Goal: Find specific fact: Find specific fact

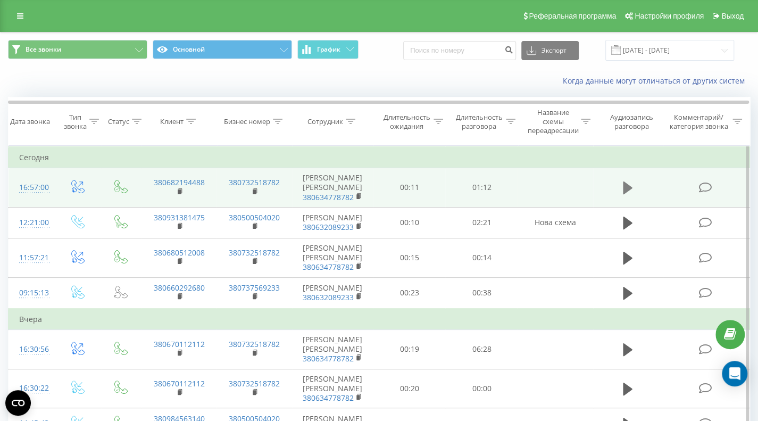
click at [630, 181] on icon at bounding box center [628, 187] width 10 height 13
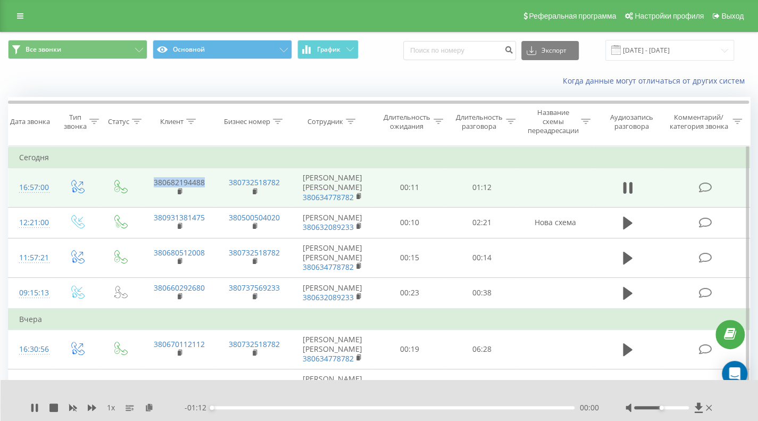
drag, startPoint x: 215, startPoint y: 180, endPoint x: 142, endPoint y: 178, distance: 72.9
click at [142, 178] on td "380682194488" at bounding box center [179, 187] width 76 height 39
copy link "380682194488"
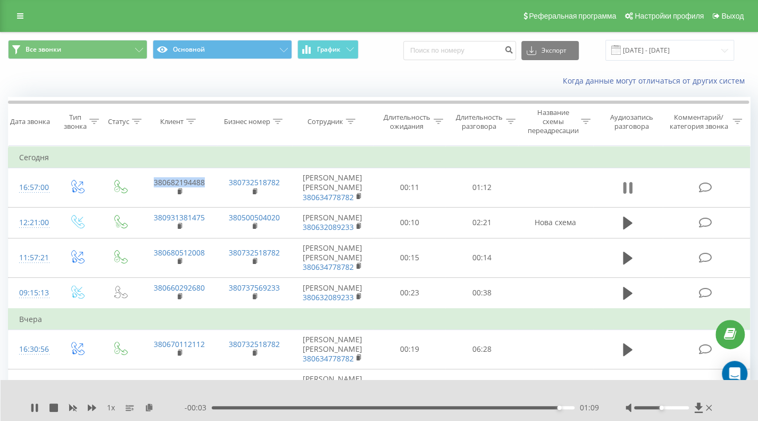
click at [632, 185] on icon at bounding box center [630, 188] width 3 height 12
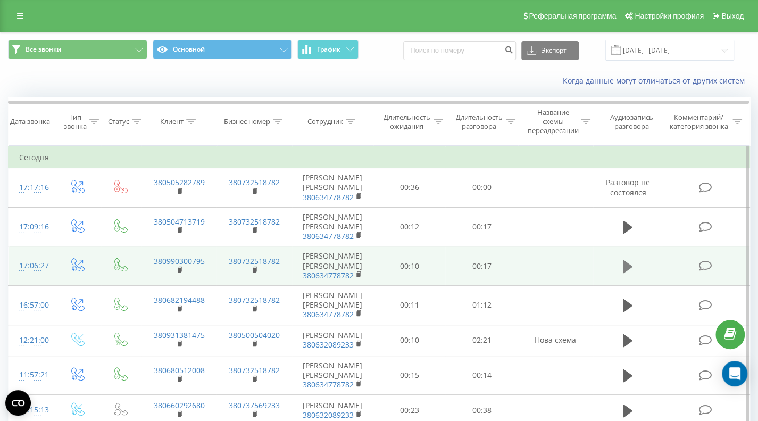
click at [630, 259] on icon at bounding box center [628, 265] width 10 height 13
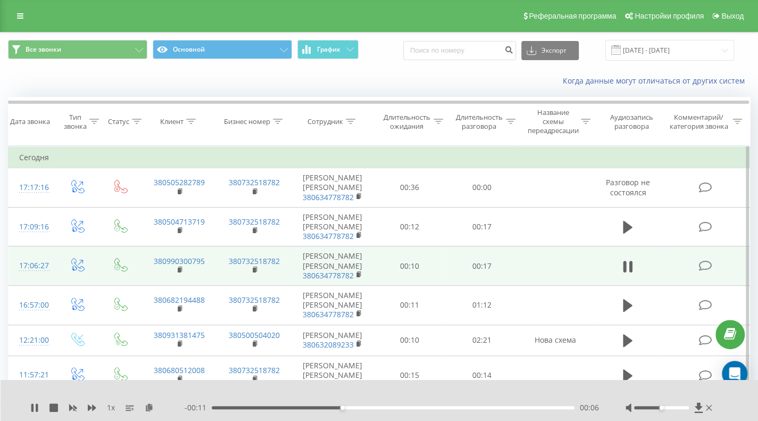
click at [492, 397] on div at bounding box center [372, 394] width 547 height 12
drag, startPoint x: 209, startPoint y: 243, endPoint x: 149, endPoint y: 240, distance: 60.7
click at [149, 246] on td "380990300795" at bounding box center [179, 265] width 76 height 39
copy link "380990300795"
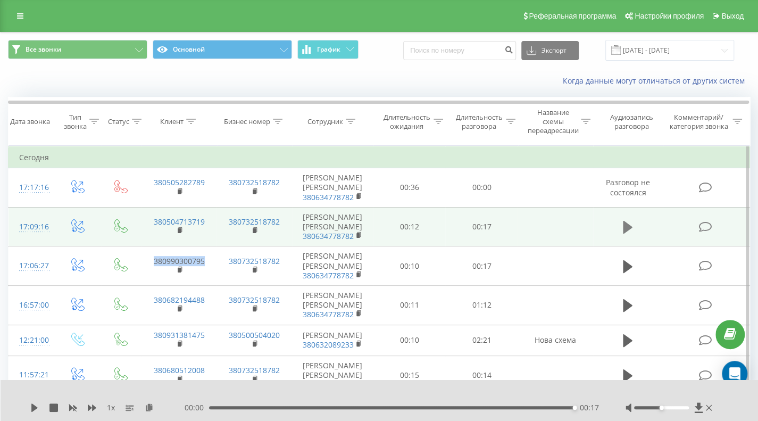
click at [626, 221] on icon at bounding box center [628, 227] width 10 height 13
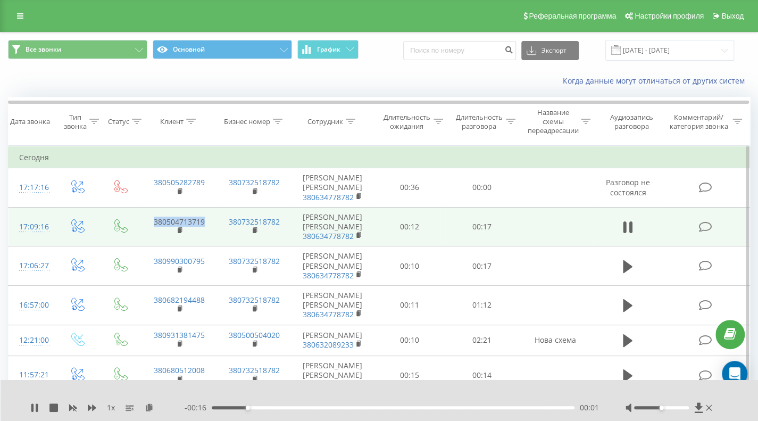
drag, startPoint x: 210, startPoint y: 207, endPoint x: 145, endPoint y: 207, distance: 65.4
click at [145, 207] on td "380504713719" at bounding box center [179, 226] width 76 height 39
copy link "380504713719"
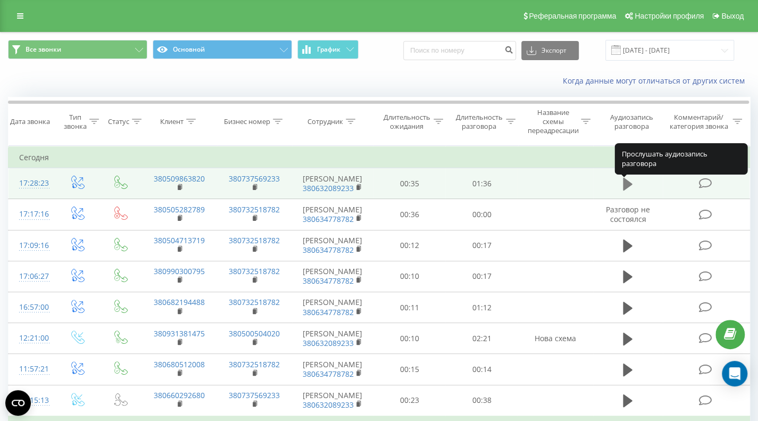
click at [625, 187] on icon at bounding box center [628, 184] width 10 height 13
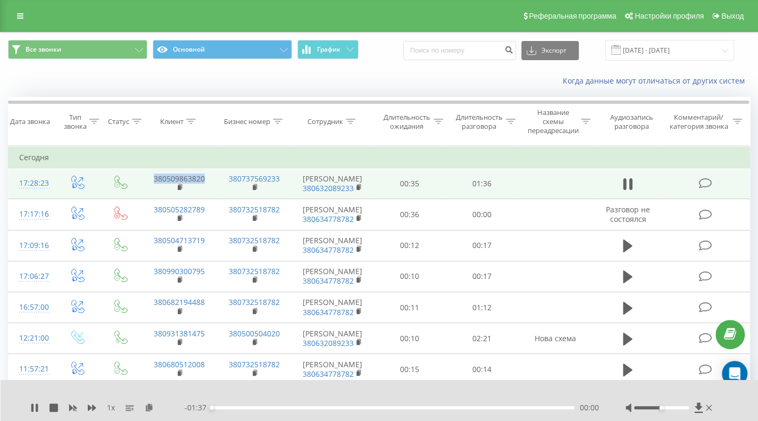
drag, startPoint x: 216, startPoint y: 181, endPoint x: 147, endPoint y: 181, distance: 68.6
click at [147, 181] on td "380509863820" at bounding box center [179, 183] width 76 height 31
copy link "380509863820"
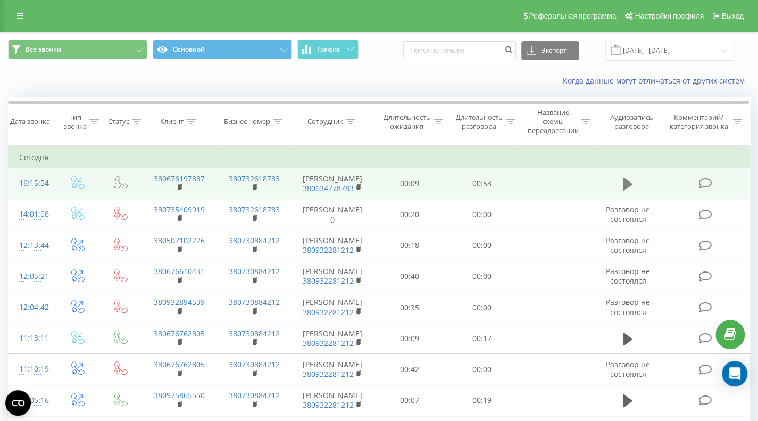
click at [627, 184] on icon at bounding box center [628, 184] width 10 height 13
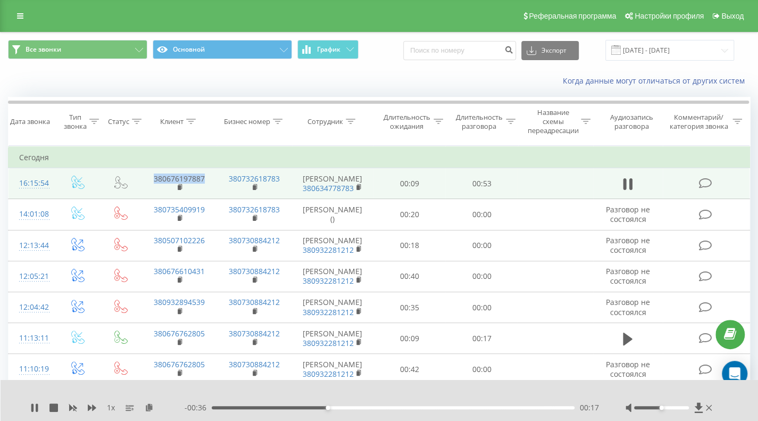
drag, startPoint x: 206, startPoint y: 178, endPoint x: 148, endPoint y: 178, distance: 58.0
click at [148, 178] on td "380676197887" at bounding box center [179, 183] width 76 height 31
copy link "380676197887"
